Goal: Information Seeking & Learning: Learn about a topic

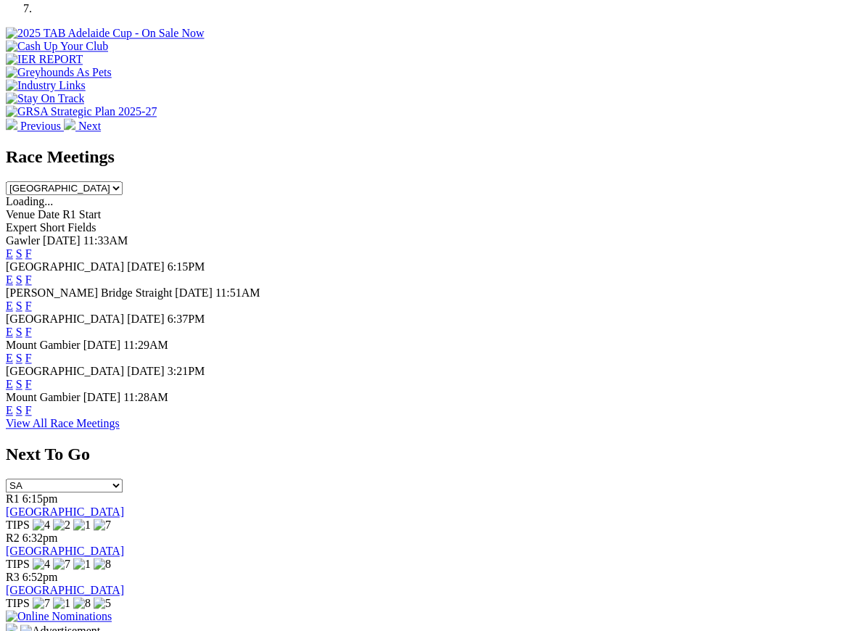
scroll to position [535, 0]
click at [32, 404] on link "F" at bounding box center [28, 410] width 7 height 12
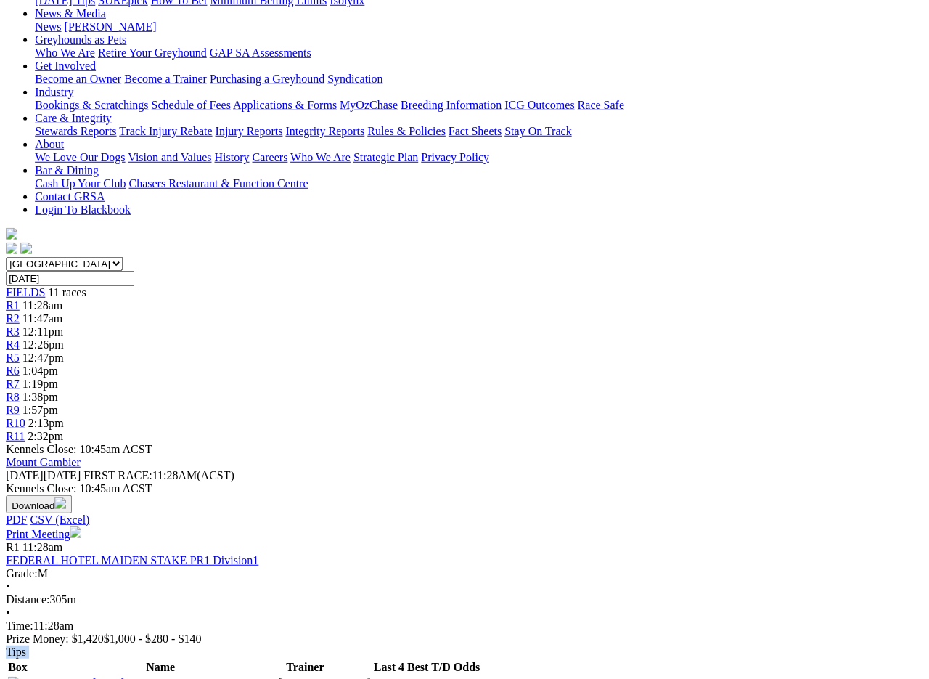
scroll to position [217, 20]
click at [128, 540] on div "R1 11:28am FEDERAL HOTEL MAIDEN STAKE PR1 Division1 Grade: M • Distance: 305m •…" at bounding box center [464, 647] width 917 height 215
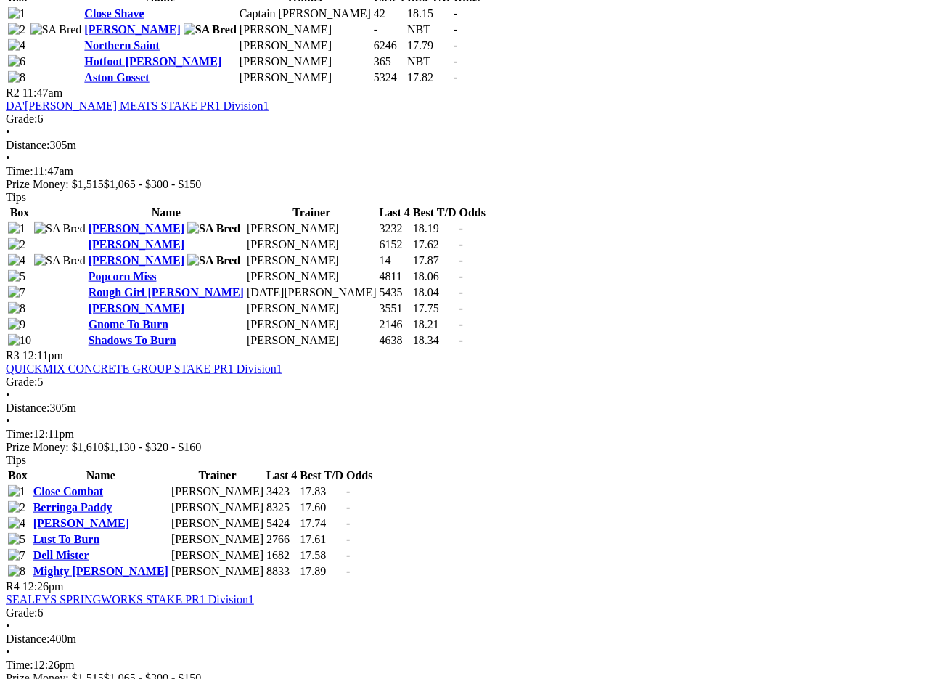
scroll to position [887, 0]
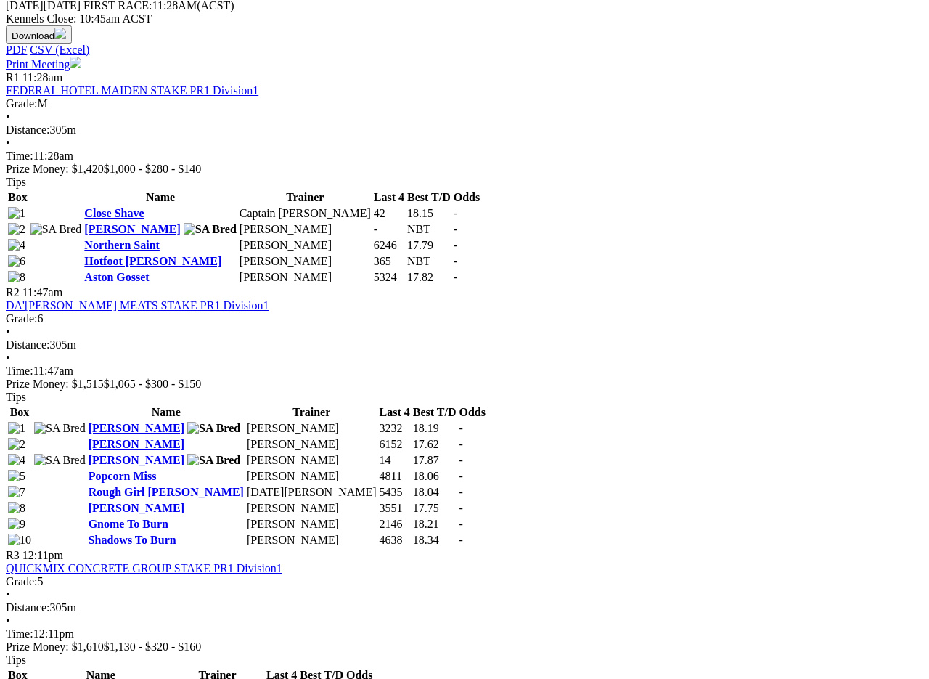
scroll to position [686, 7]
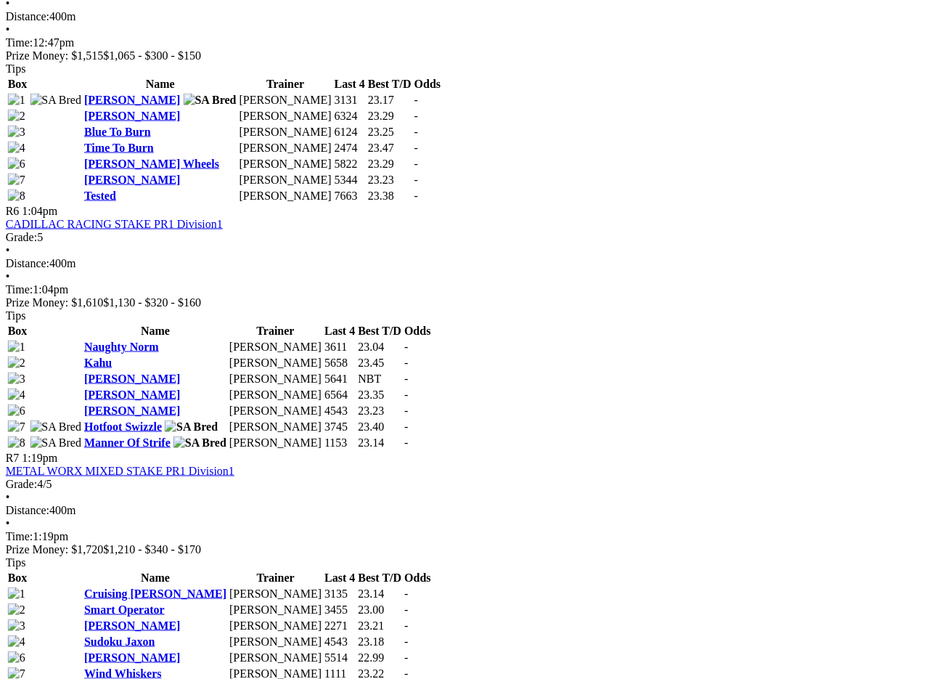
scroll to position [1758, 0]
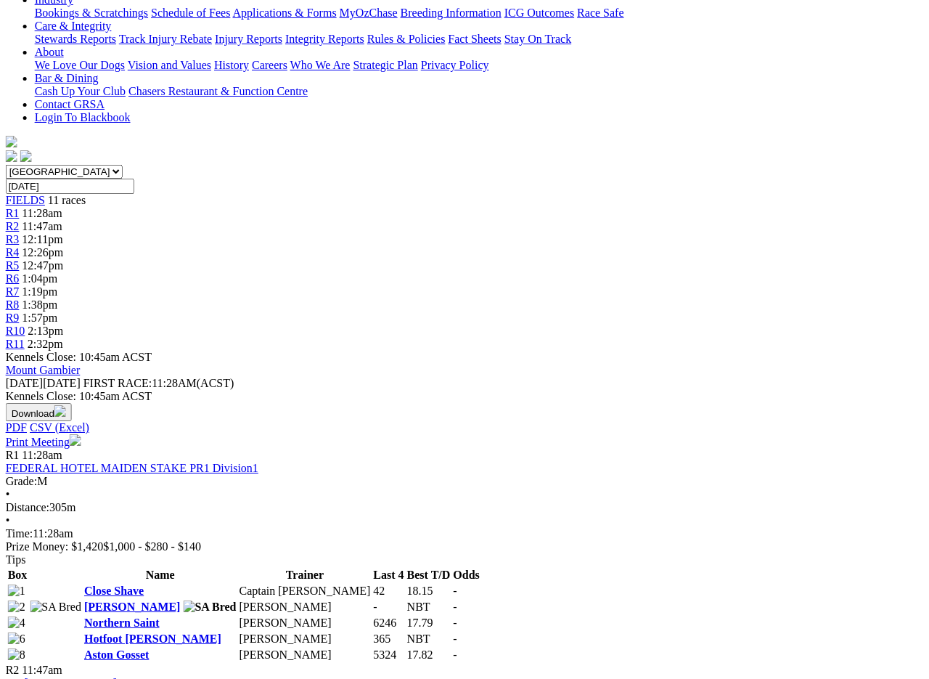
scroll to position [0, 0]
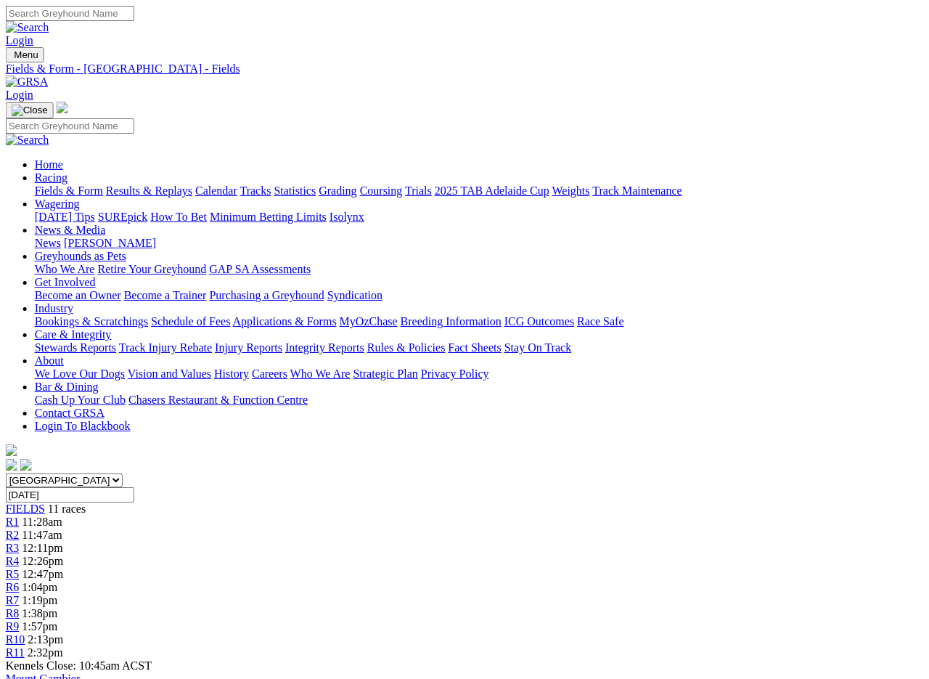
click at [59, 184] on link "Fields & Form" at bounding box center [69, 190] width 68 height 12
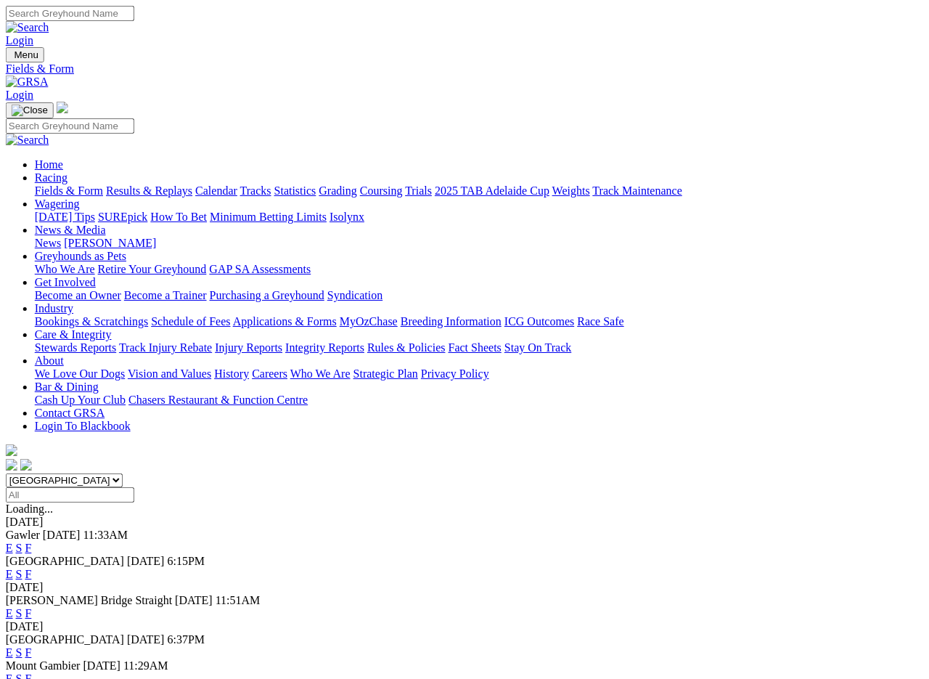
scroll to position [0, 7]
click at [181, 184] on link "Results & Replays" at bounding box center [149, 190] width 86 height 12
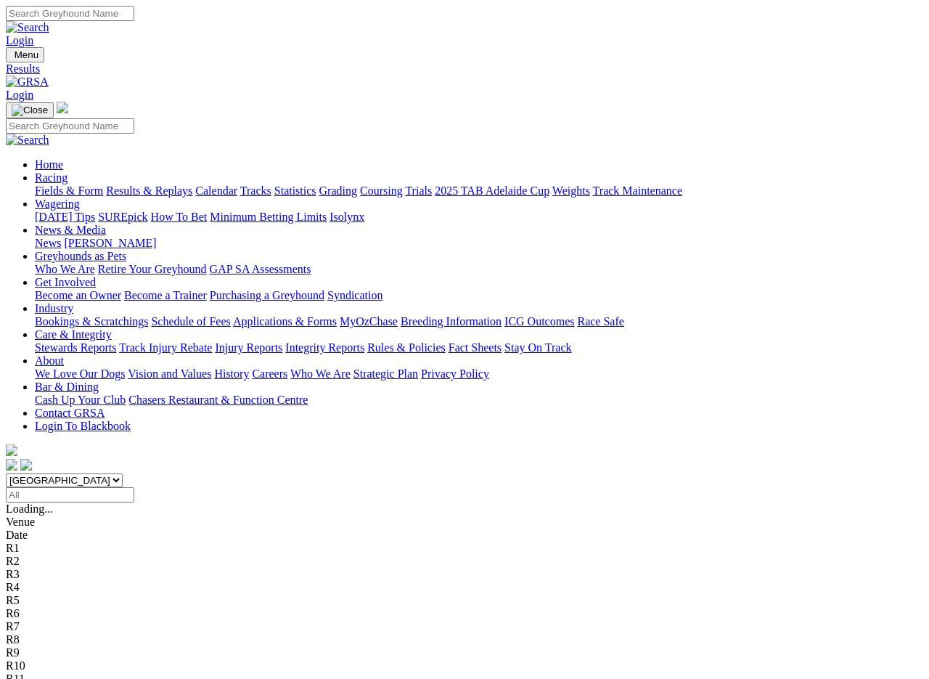
scroll to position [2, 0]
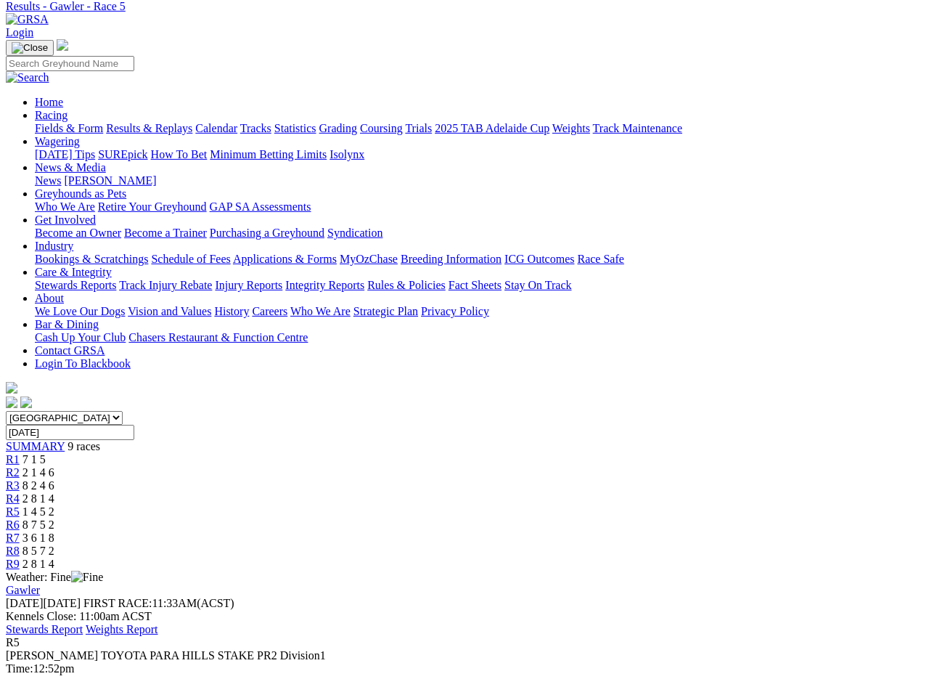
scroll to position [110, 0]
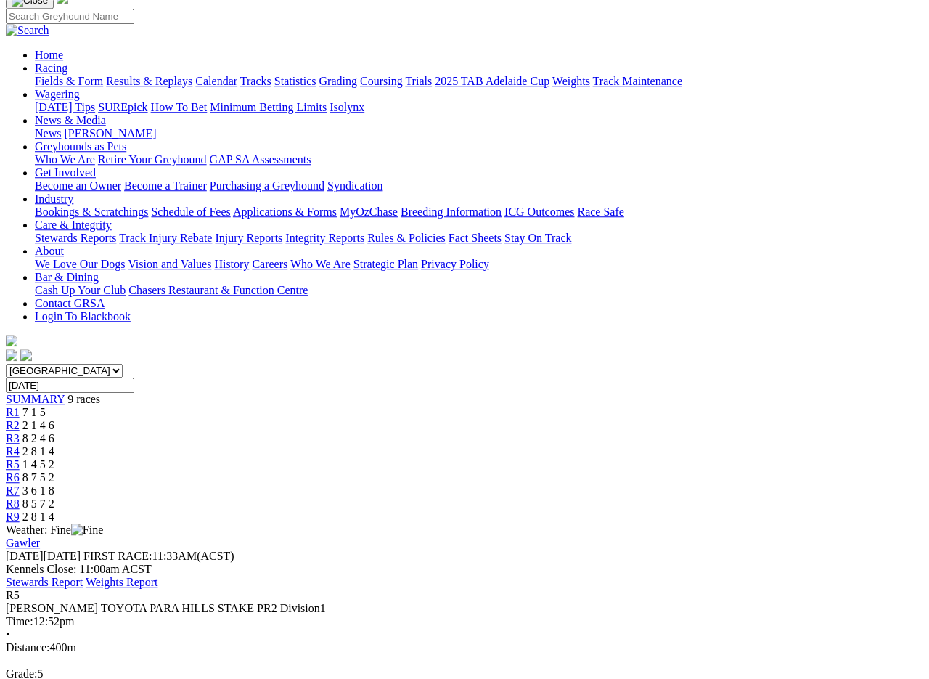
click at [20, 406] on span "R1" at bounding box center [13, 412] width 14 height 12
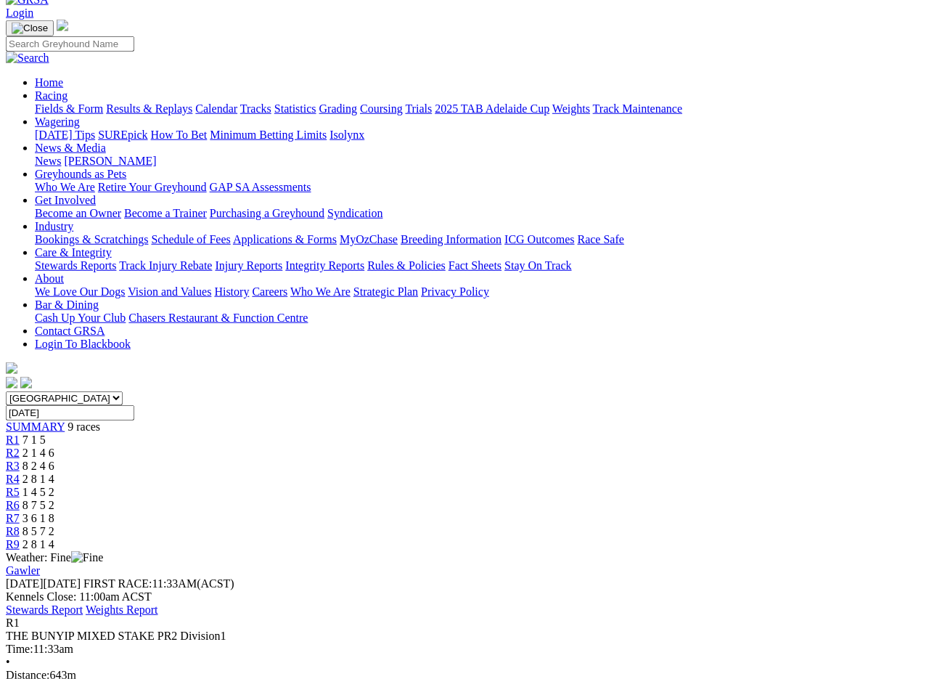
scroll to position [83, 0]
click at [20, 446] on span "R2" at bounding box center [13, 452] width 14 height 12
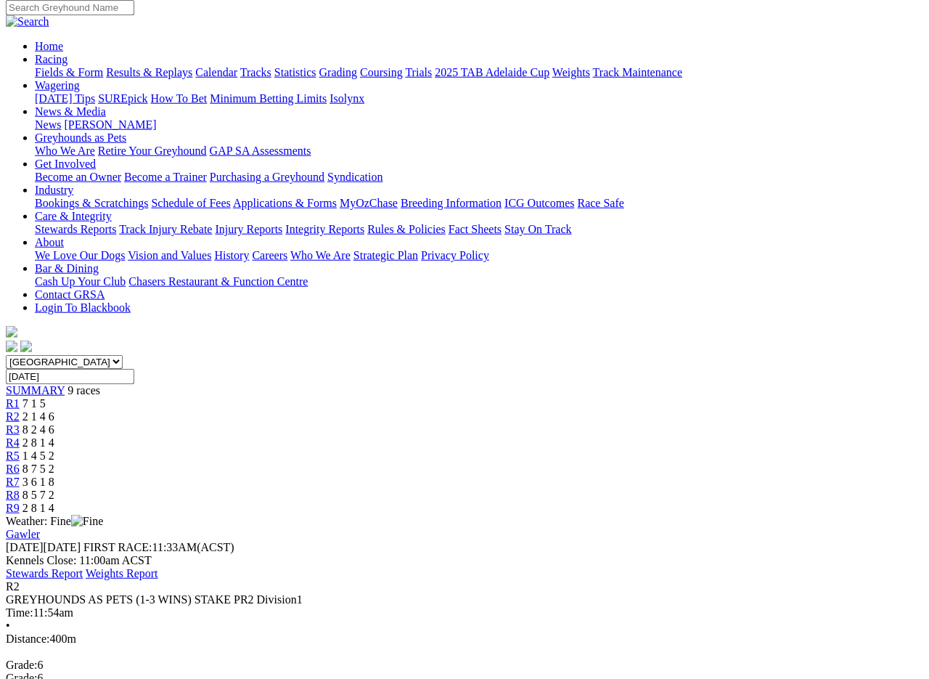
scroll to position [119, 0]
click at [20, 422] on span "R3" at bounding box center [13, 428] width 14 height 12
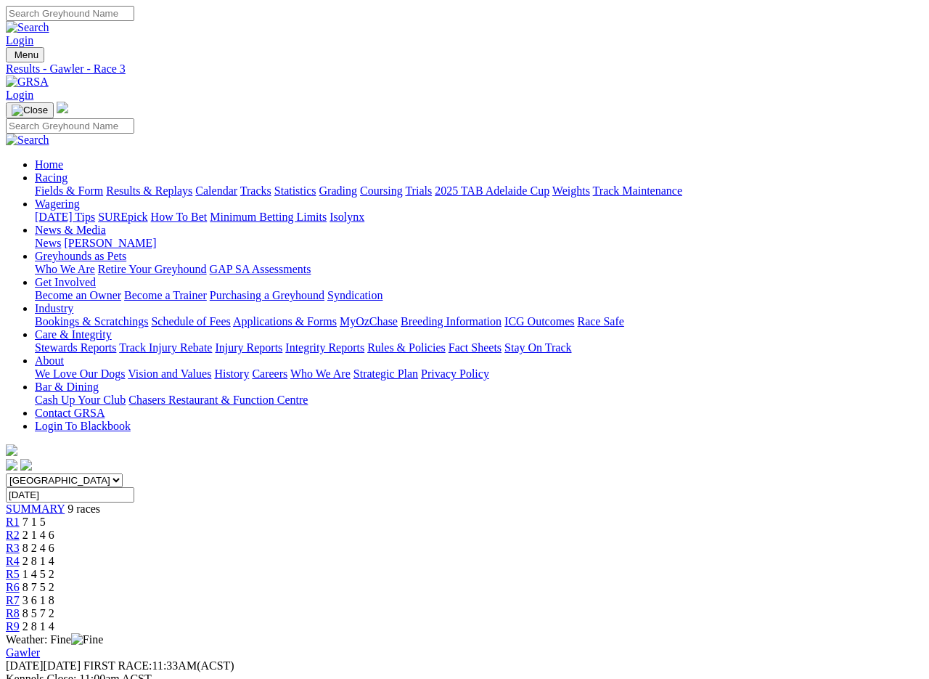
click at [20, 554] on span "R4" at bounding box center [13, 560] width 14 height 12
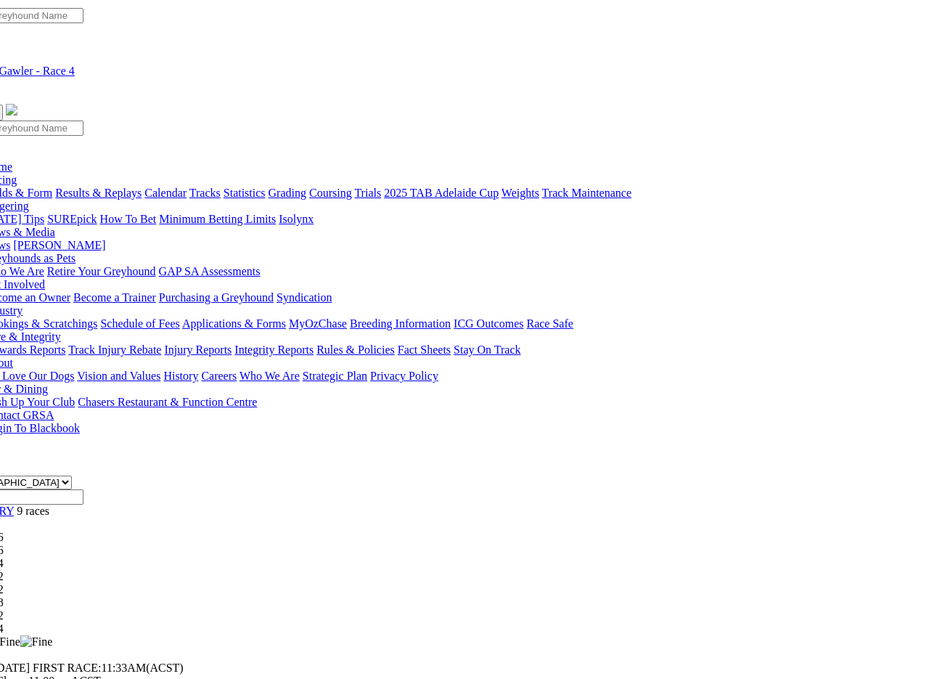
scroll to position [0, 42]
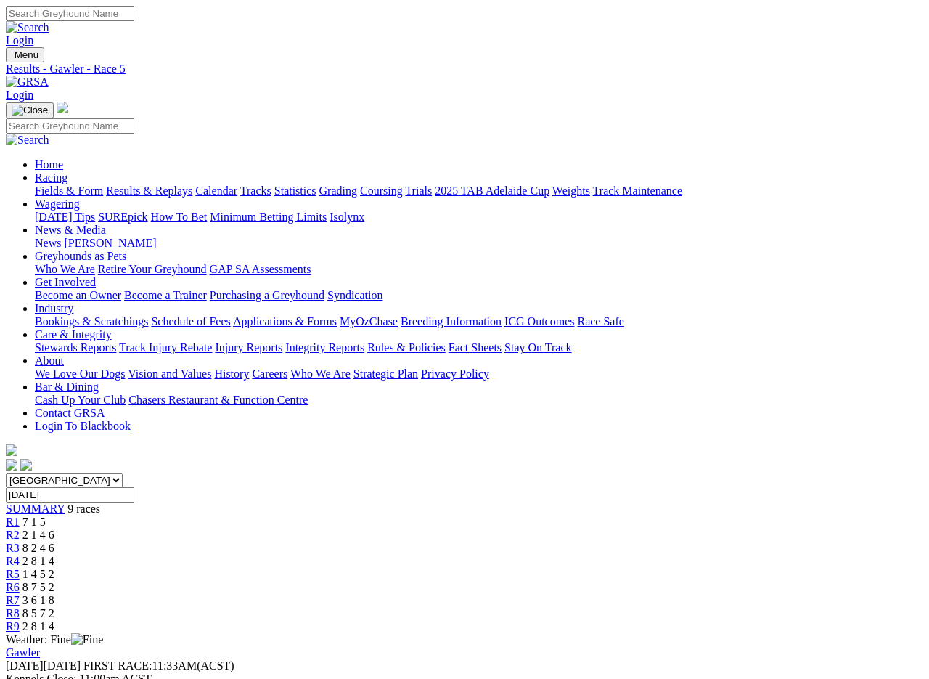
click at [20, 581] on span "R6" at bounding box center [13, 587] width 14 height 12
click at [20, 594] on span "R7" at bounding box center [13, 600] width 14 height 12
click at [20, 604] on link "R8" at bounding box center [13, 613] width 14 height 12
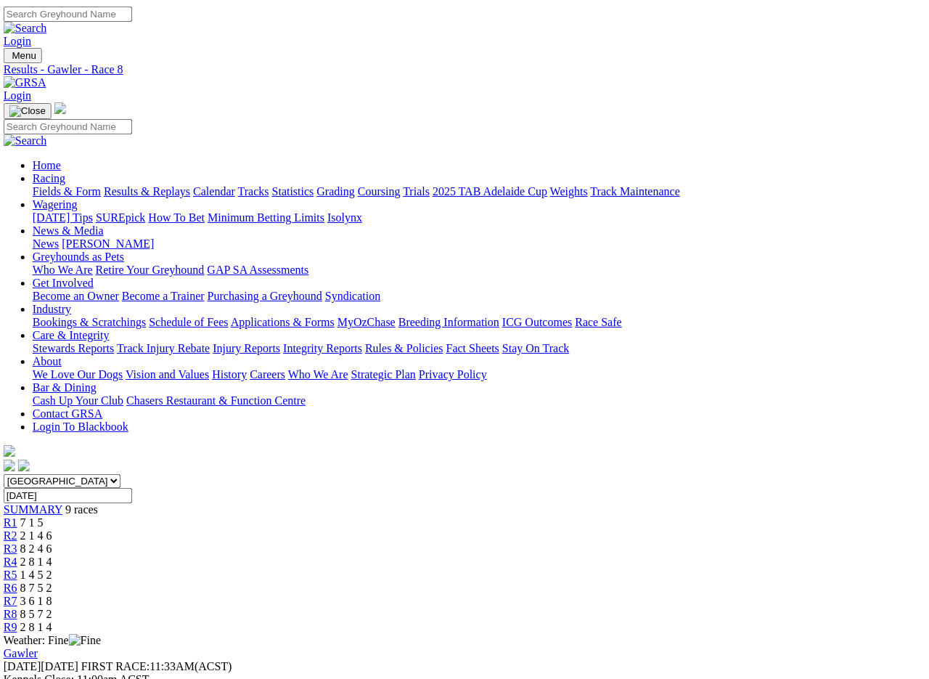
scroll to position [0, 3]
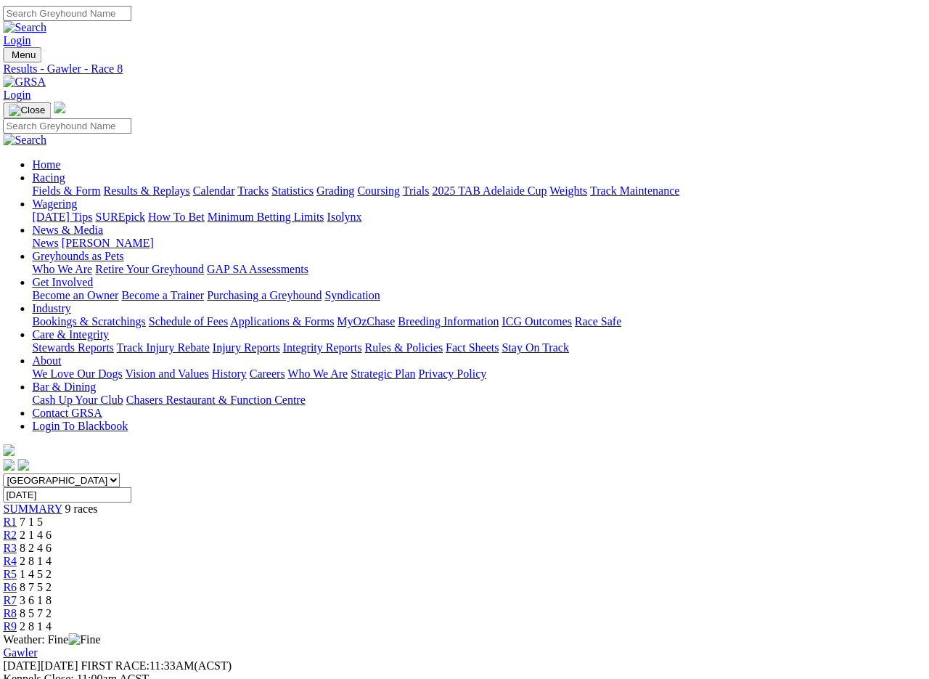
click at [17, 604] on link "R9" at bounding box center [10, 626] width 14 height 12
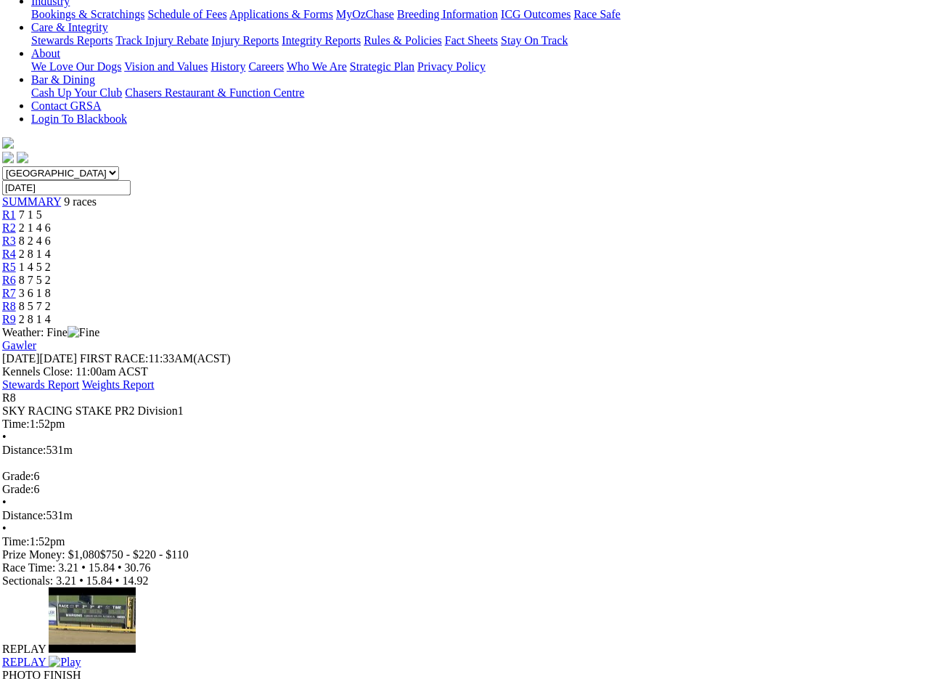
scroll to position [317, 4]
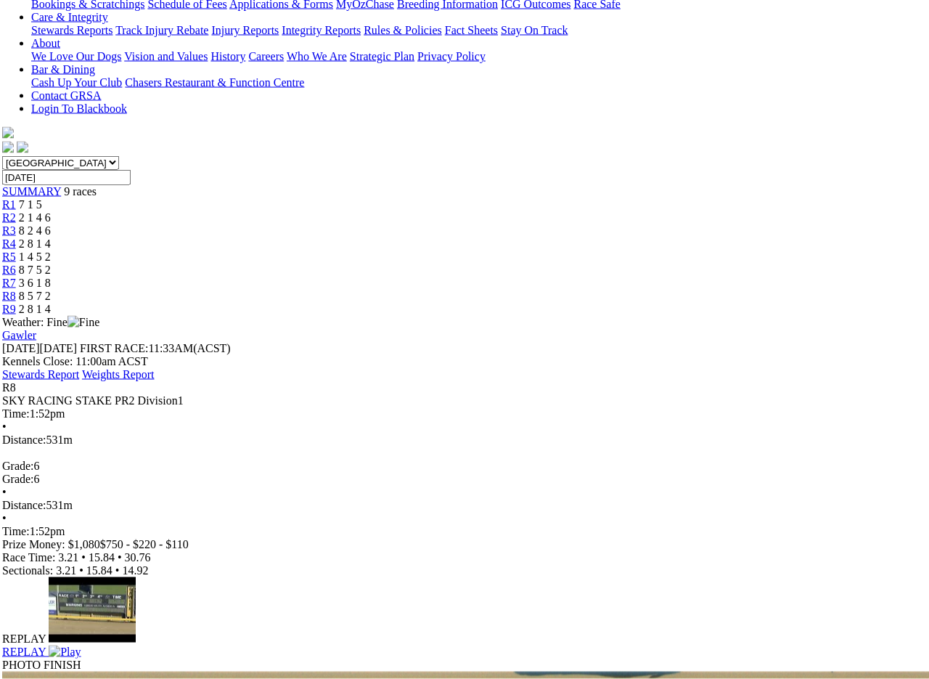
click at [81, 645] on img at bounding box center [65, 651] width 32 height 13
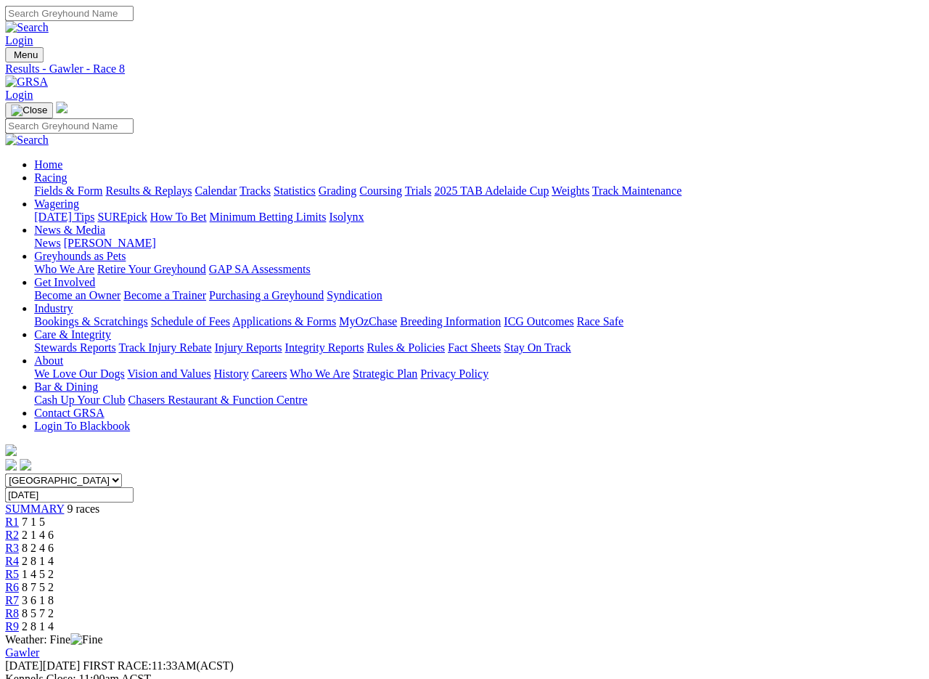
scroll to position [0, 0]
click at [61, 184] on link "Fields & Form" at bounding box center [69, 190] width 68 height 12
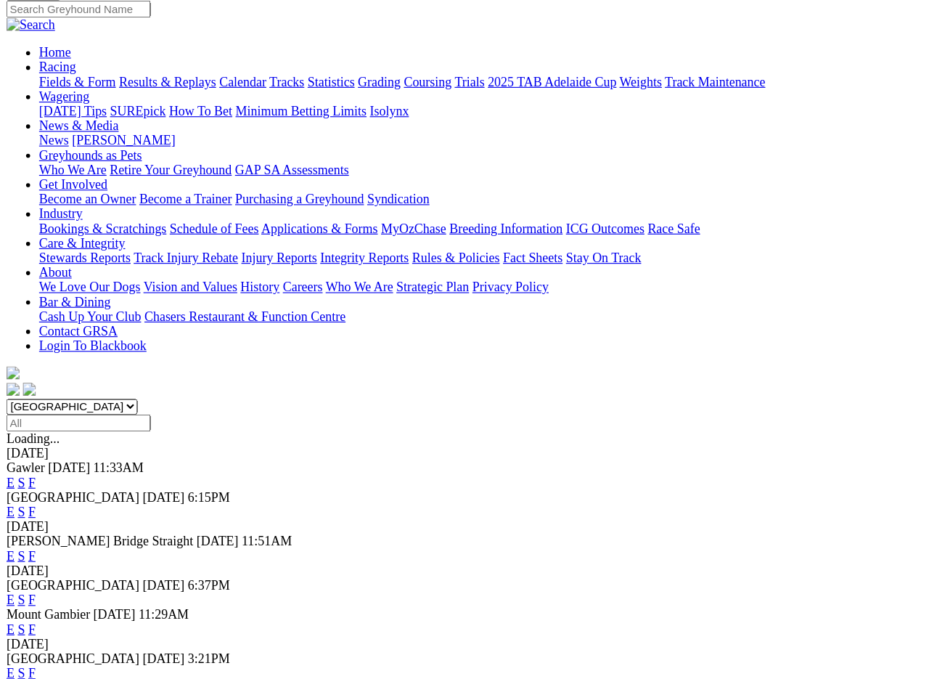
scroll to position [117, 0]
